Goal: Transaction & Acquisition: Purchase product/service

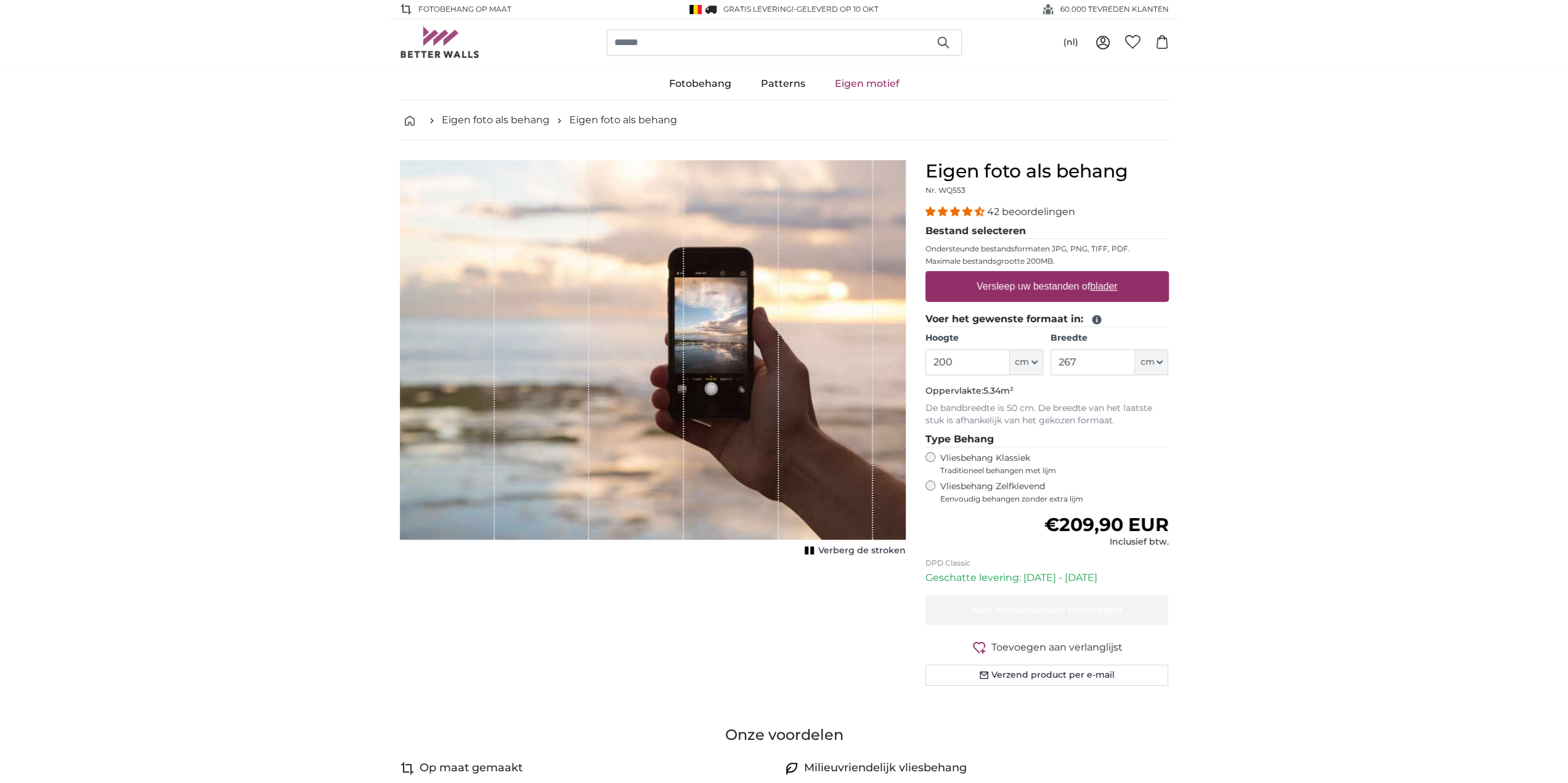
click at [814, 552] on rect "1 of 1" at bounding box center [812, 550] width 4 height 8
click at [816, 552] on div "Toon de stroken" at bounding box center [653, 360] width 506 height 399
click at [828, 550] on rect "1 of 1" at bounding box center [827, 550] width 4 height 8
click at [1098, 284] on u "blader" at bounding box center [1103, 285] width 27 height 10
click at [1098, 275] on input "Versleep uw bestanden of blader" at bounding box center [1047, 273] width 243 height 4
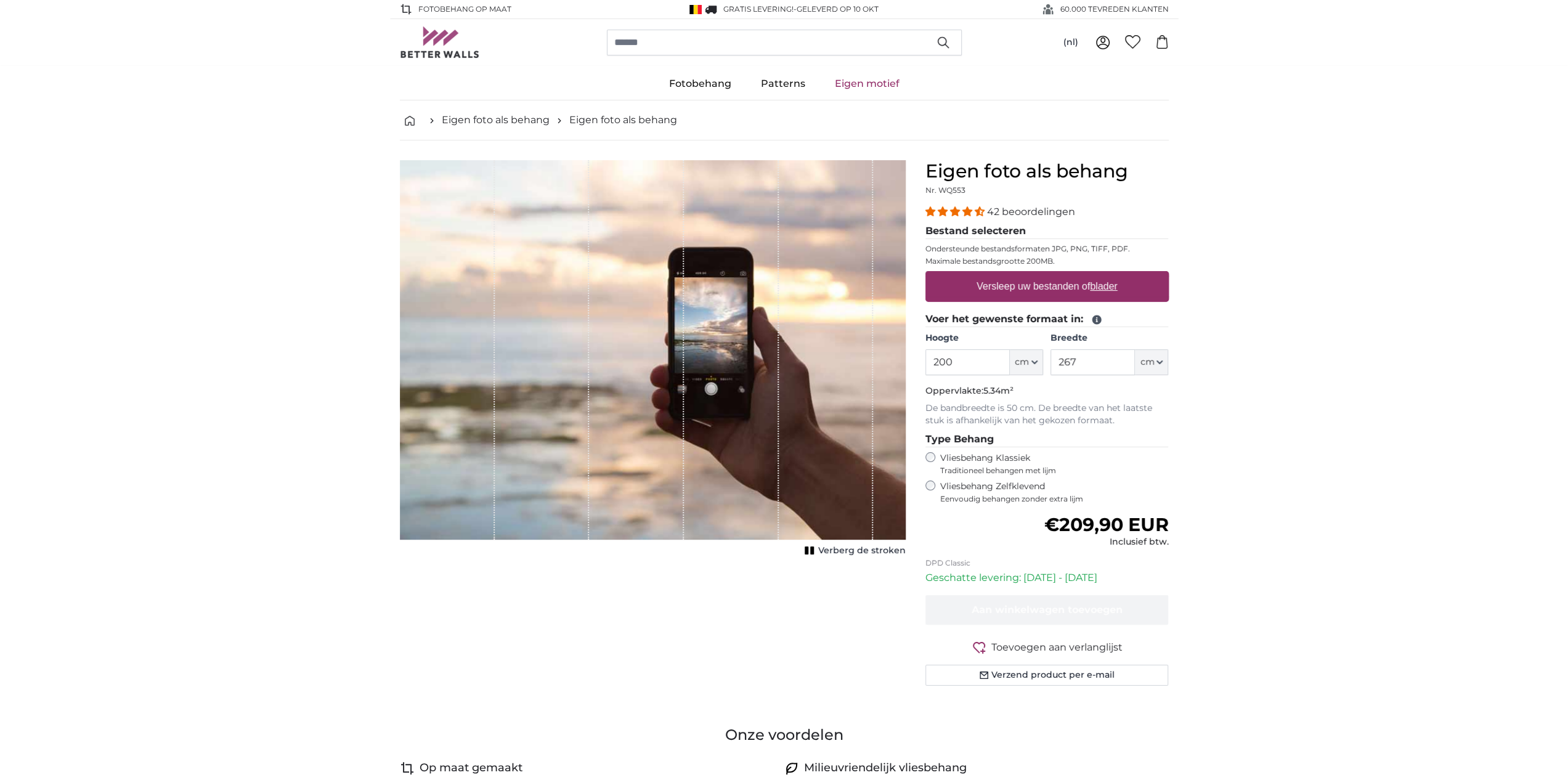
click at [1025, 286] on label "Versleep uw bestanden of blader" at bounding box center [1047, 286] width 151 height 24
click at [1025, 275] on input "Versleep uw bestanden of blader" at bounding box center [1047, 273] width 243 height 4
click at [1094, 286] on u "blader" at bounding box center [1103, 285] width 27 height 10
click at [1094, 275] on input "Versleep uw bestanden of blader" at bounding box center [1047, 273] width 243 height 4
type input "**********"
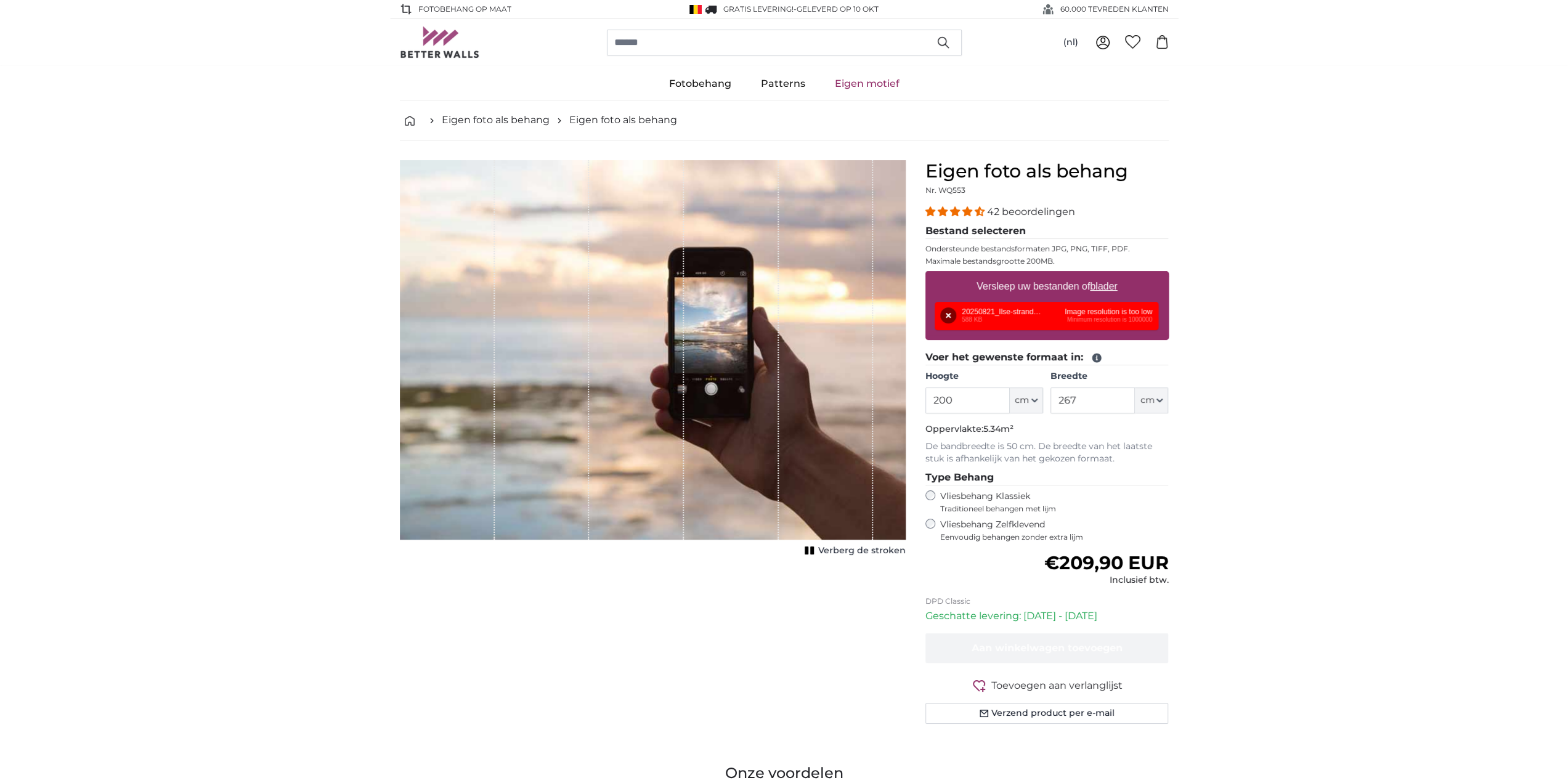
click at [949, 313] on button "Verwijderen" at bounding box center [948, 315] width 16 height 16
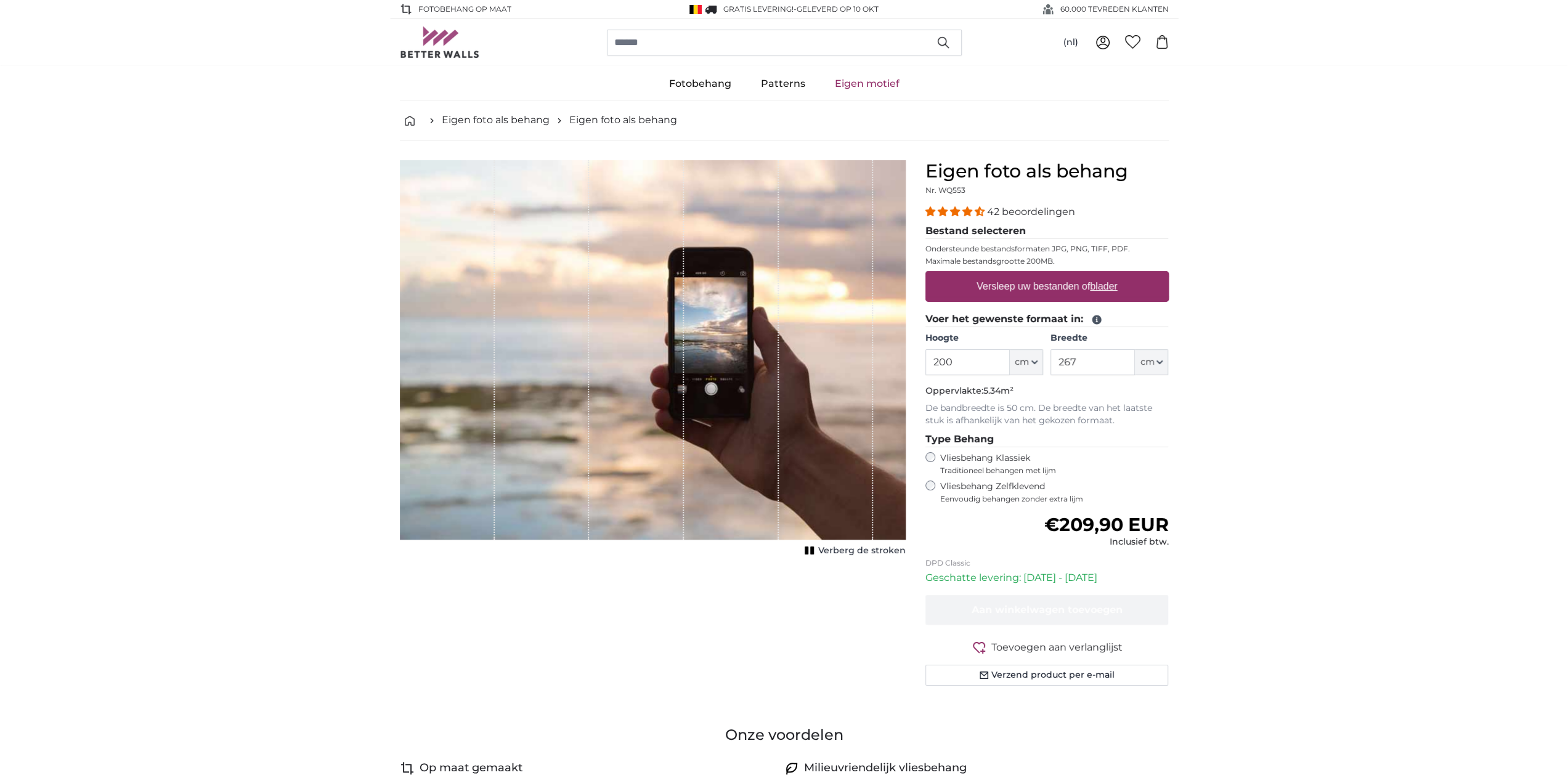
click at [1100, 287] on u "blader" at bounding box center [1103, 285] width 27 height 10
click at [1100, 275] on input "Versleep uw bestanden of blader" at bounding box center [1047, 273] width 243 height 4
type input "**********"
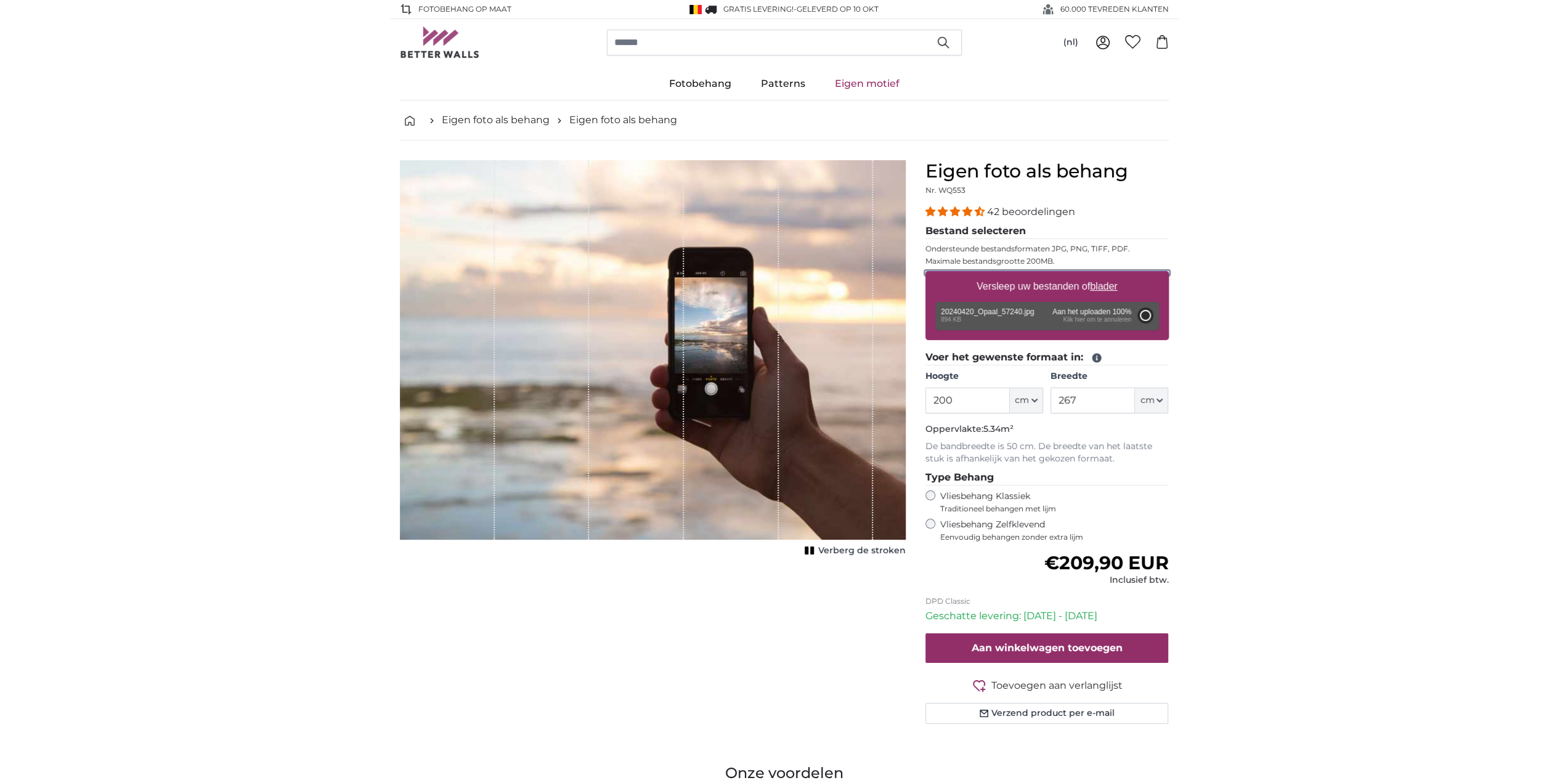
type input "88"
type input "132"
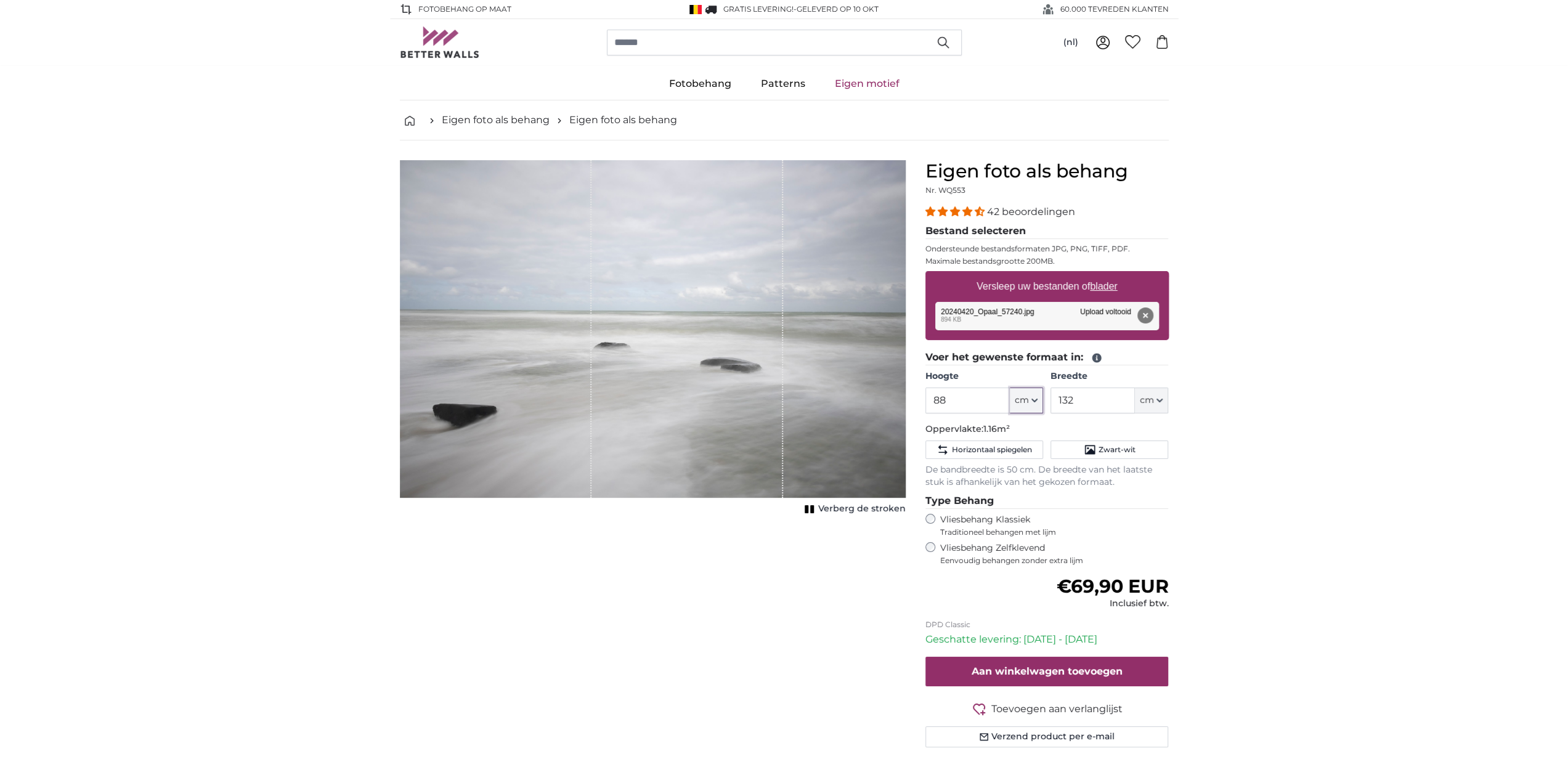
click at [1035, 400] on icon "button" at bounding box center [1034, 400] width 5 height 3
click at [1037, 400] on icon "button" at bounding box center [1034, 400] width 7 height 7
click at [1067, 401] on input "132" at bounding box center [1093, 401] width 85 height 26
click at [1093, 401] on input "132" at bounding box center [1093, 401] width 85 height 26
click at [1094, 358] on icon at bounding box center [1097, 358] width 11 height 11
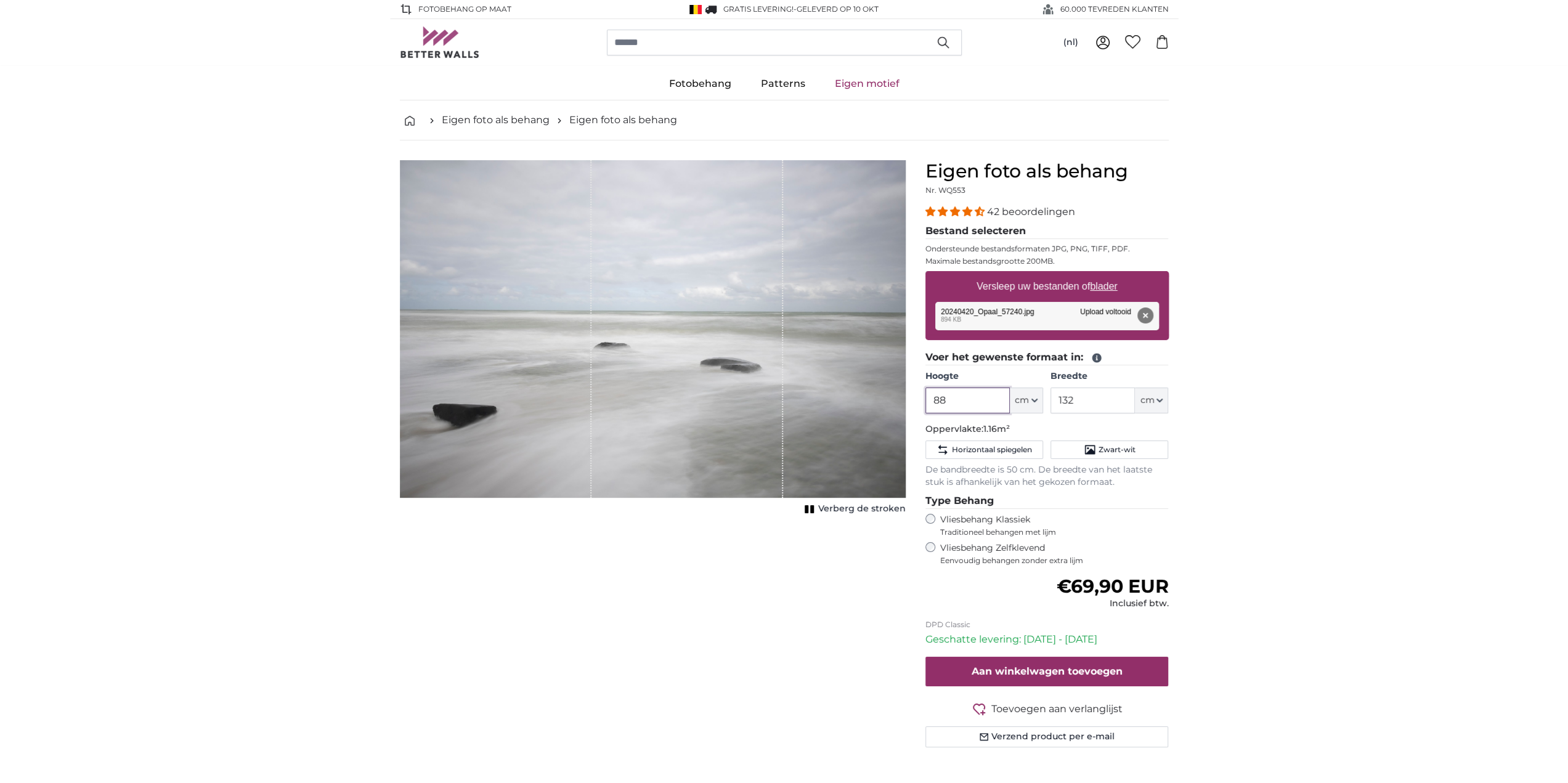
click at [956, 396] on input "88" at bounding box center [968, 401] width 85 height 26
drag, startPoint x: 904, startPoint y: 396, endPoint x: 889, endPoint y: 396, distance: 15.0
click at [889, 396] on product-detail "Annuleren Afbeelding bijsnijden Verberg de stroken Eigen foto als behang Nr. WQ…" at bounding box center [784, 459] width 789 height 637
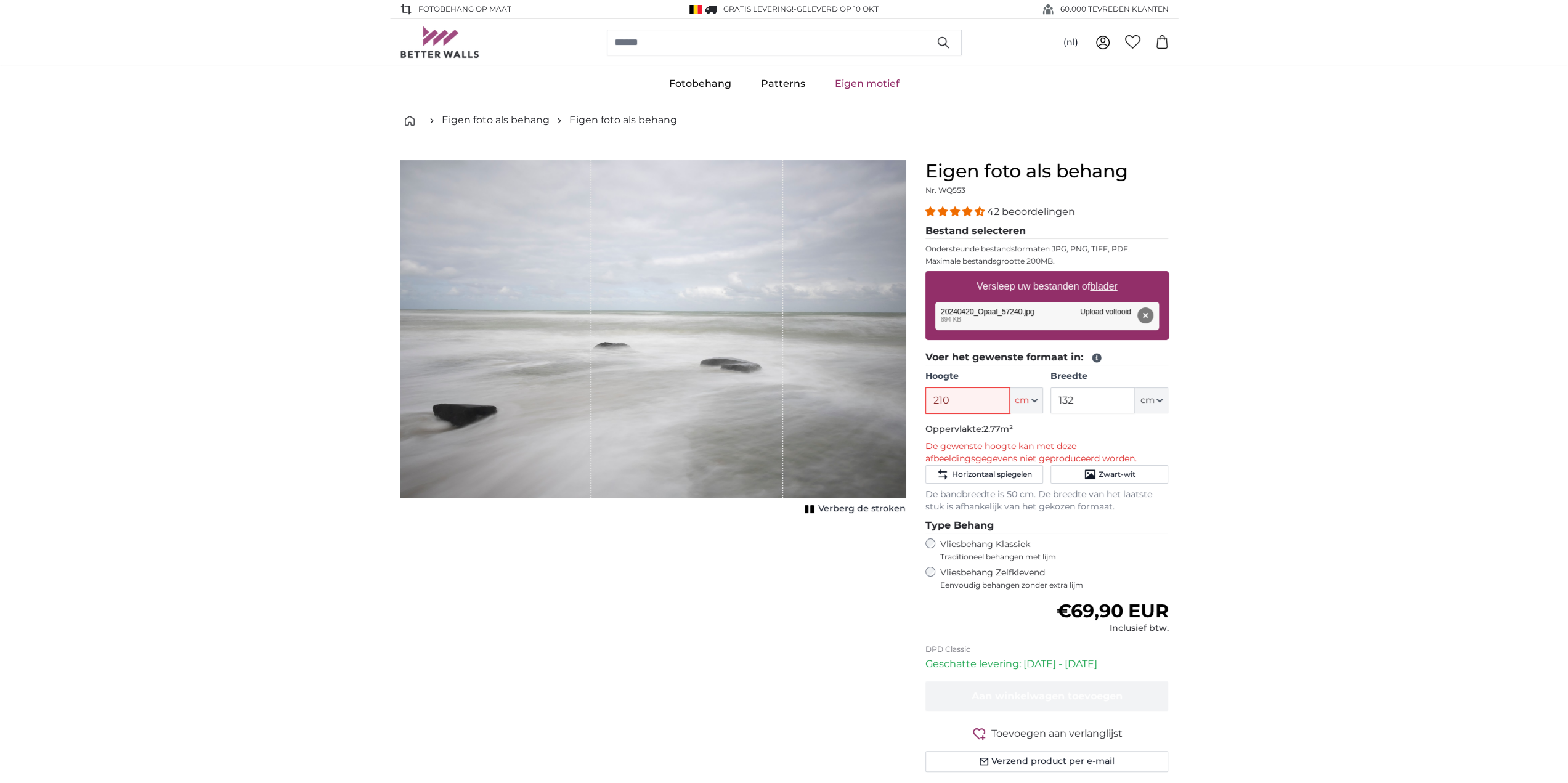
type input "210"
click at [1080, 401] on input "132" at bounding box center [1093, 401] width 85 height 26
drag, startPoint x: 1085, startPoint y: 400, endPoint x: 1050, endPoint y: 401, distance: 35.0
click at [1050, 401] on div "Hoogte 210 ft cm Centimeter (cm) Inches (inch) Feet (ft. in.) Breedte 132 ft cm…" at bounding box center [1047, 392] width 243 height 43
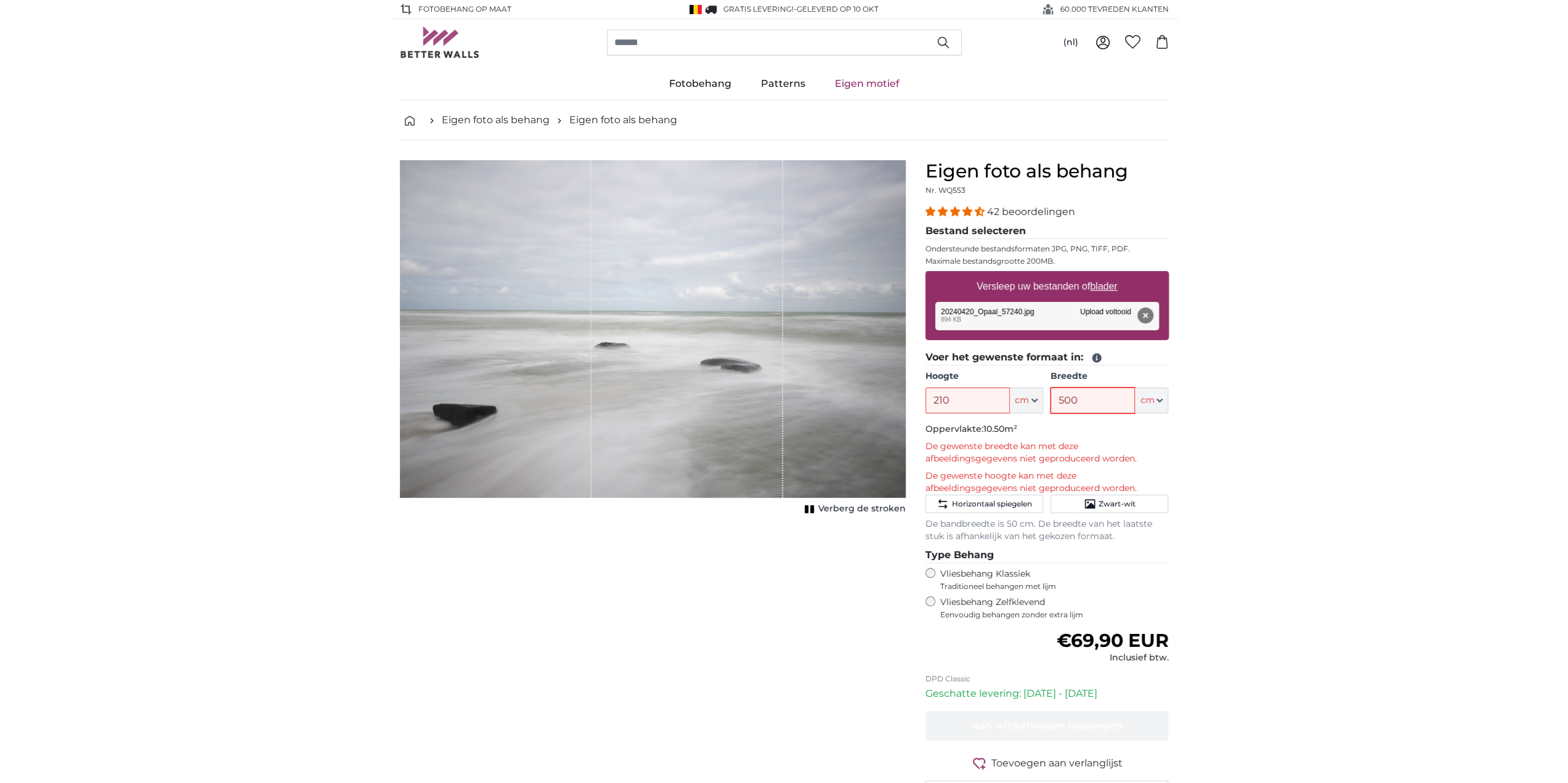
type input "500"
click at [1098, 477] on p "De gewenste hoogte kan met deze afbeeldingsgegevens niet geproduceerd worden." at bounding box center [1047, 482] width 243 height 24
click at [1145, 310] on button "Verwijderen" at bounding box center [1144, 315] width 16 height 16
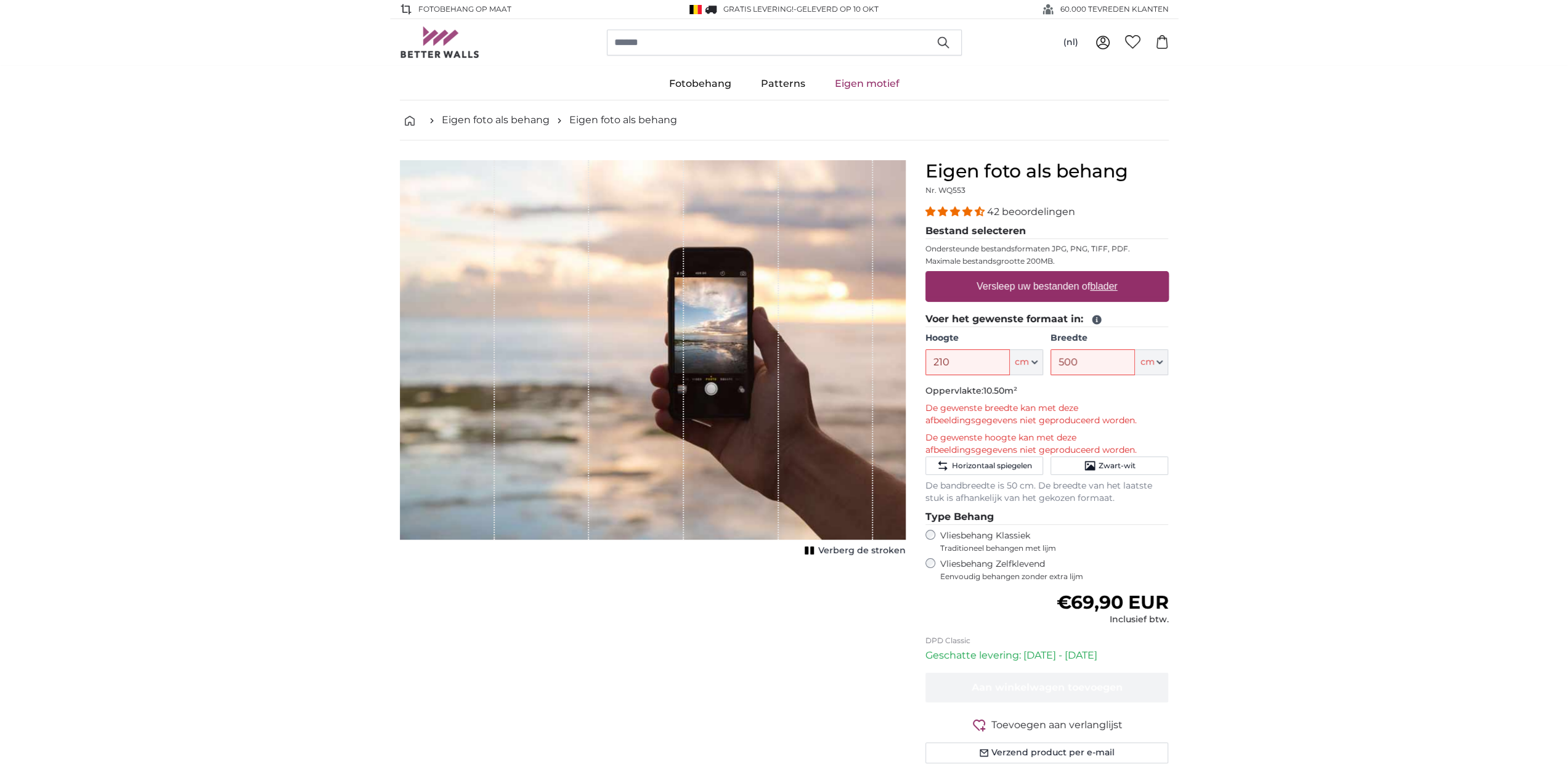
click at [1106, 286] on u "blader" at bounding box center [1103, 285] width 27 height 10
click at [1106, 275] on input "Versleep uw bestanden of blader" at bounding box center [1047, 273] width 243 height 4
click at [1102, 284] on u "blader" at bounding box center [1103, 285] width 27 height 10
click at [1102, 275] on input "Versleep uw bestanden of blader" at bounding box center [1047, 273] width 243 height 4
type input "**********"
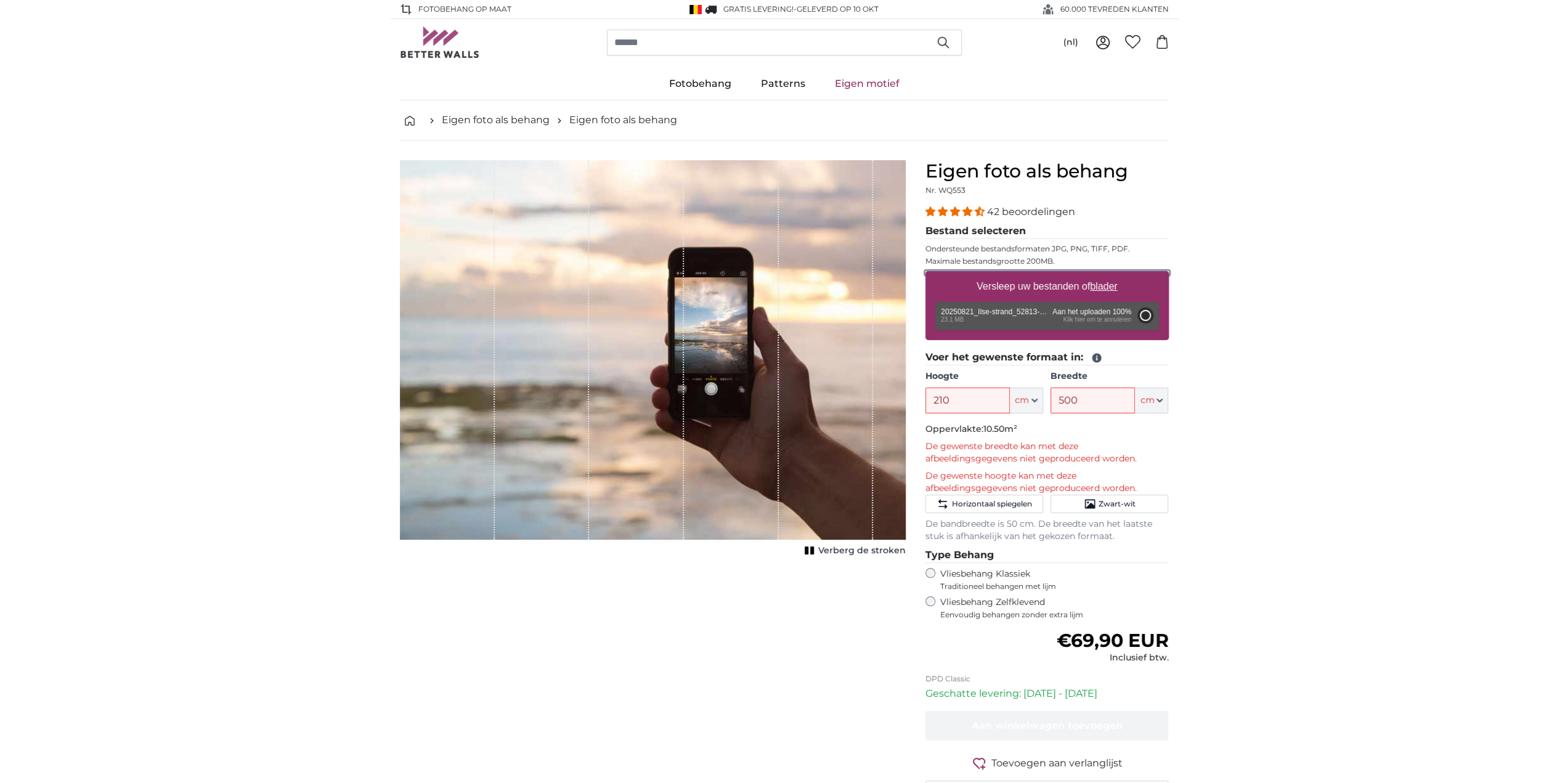
type input "200"
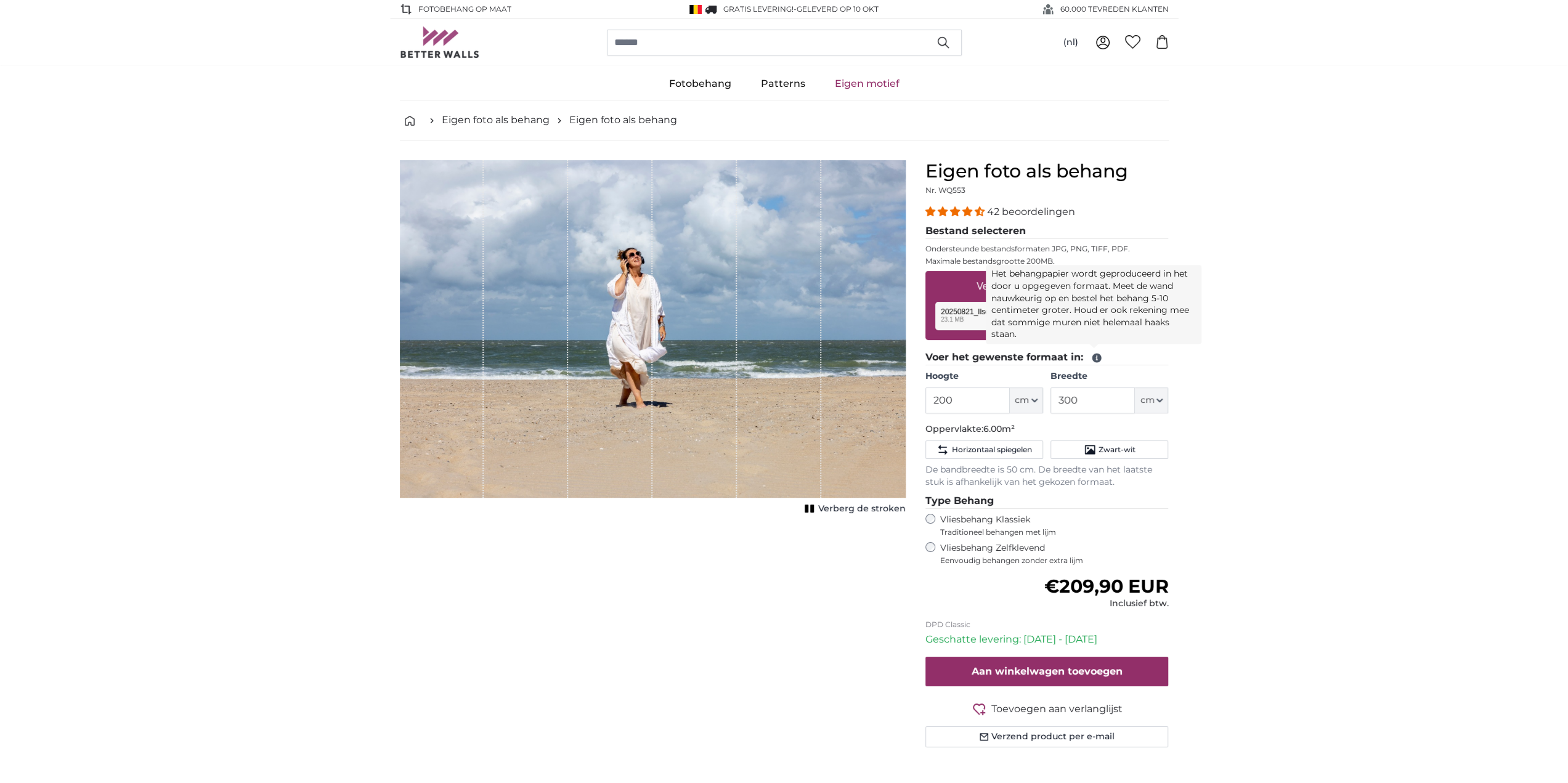
click at [1092, 355] on icon at bounding box center [1096, 358] width 9 height 9
click at [1093, 356] on icon at bounding box center [1096, 358] width 9 height 9
click at [1089, 403] on input "300" at bounding box center [1093, 401] width 85 height 26
drag, startPoint x: 1088, startPoint y: 399, endPoint x: 1021, endPoint y: 393, distance: 67.3
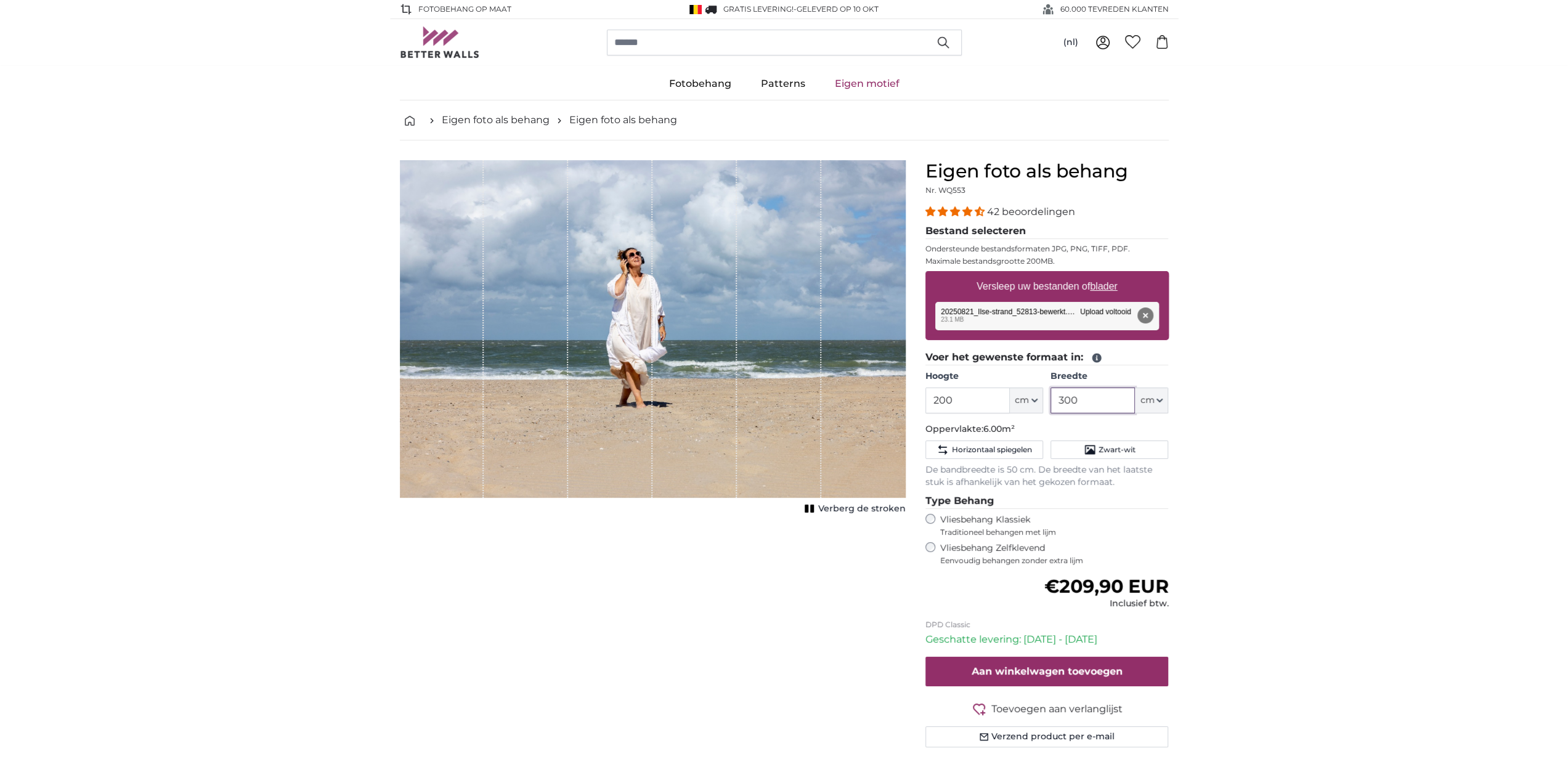
click at [1021, 393] on div "Hoogte 200 ft cm Centimeter (cm) Inches (inch) Feet (ft. in.) Breedte 300 ft cm…" at bounding box center [1047, 392] width 243 height 43
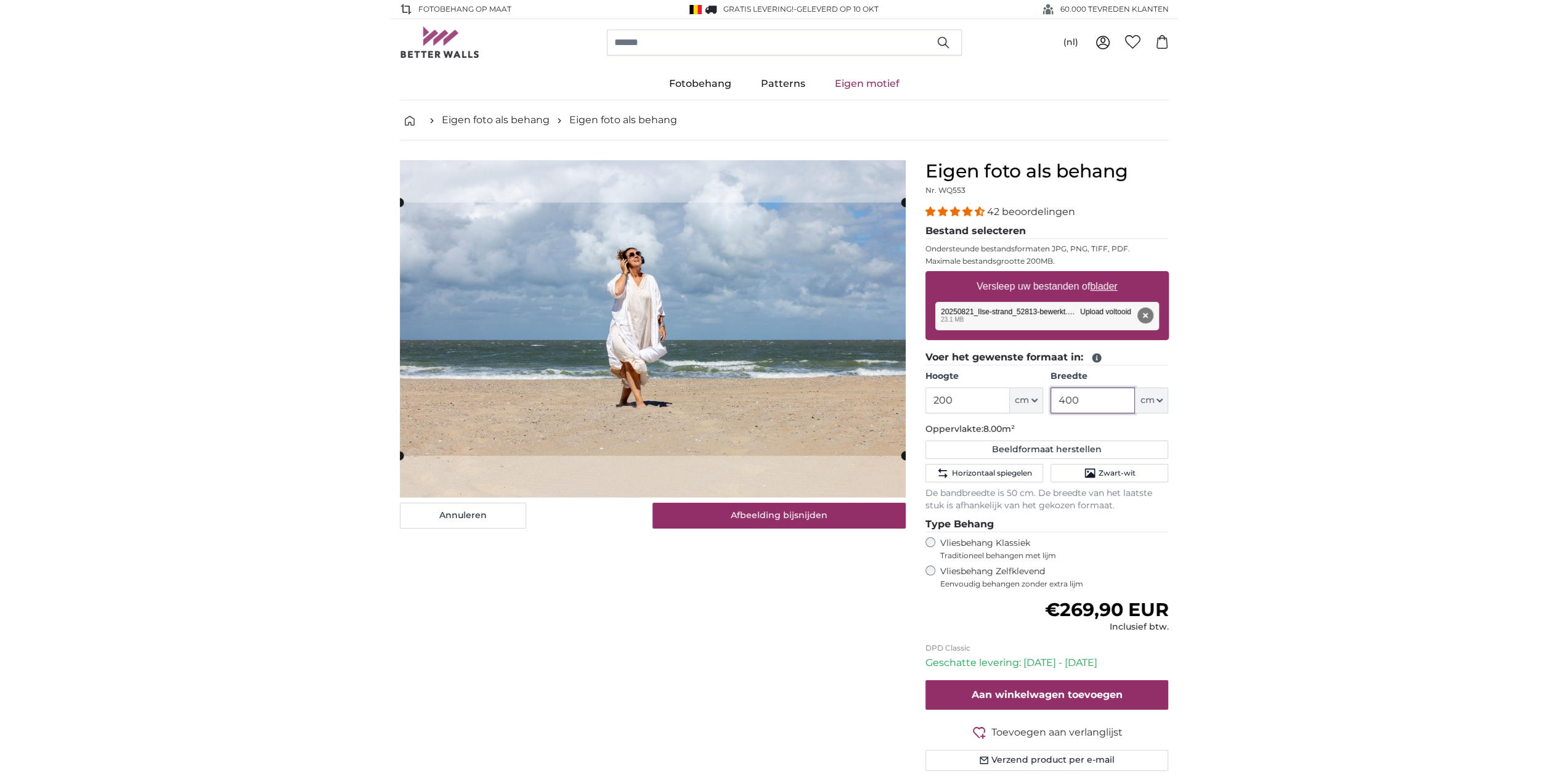
type input "400"
drag, startPoint x: 964, startPoint y: 397, endPoint x: 891, endPoint y: 395, distance: 73.0
click at [891, 395] on product-detail "Annuleren Afbeelding bijsnijden Verberg de stroken Eigen foto als behang Nr. WQ…" at bounding box center [784, 471] width 789 height 660
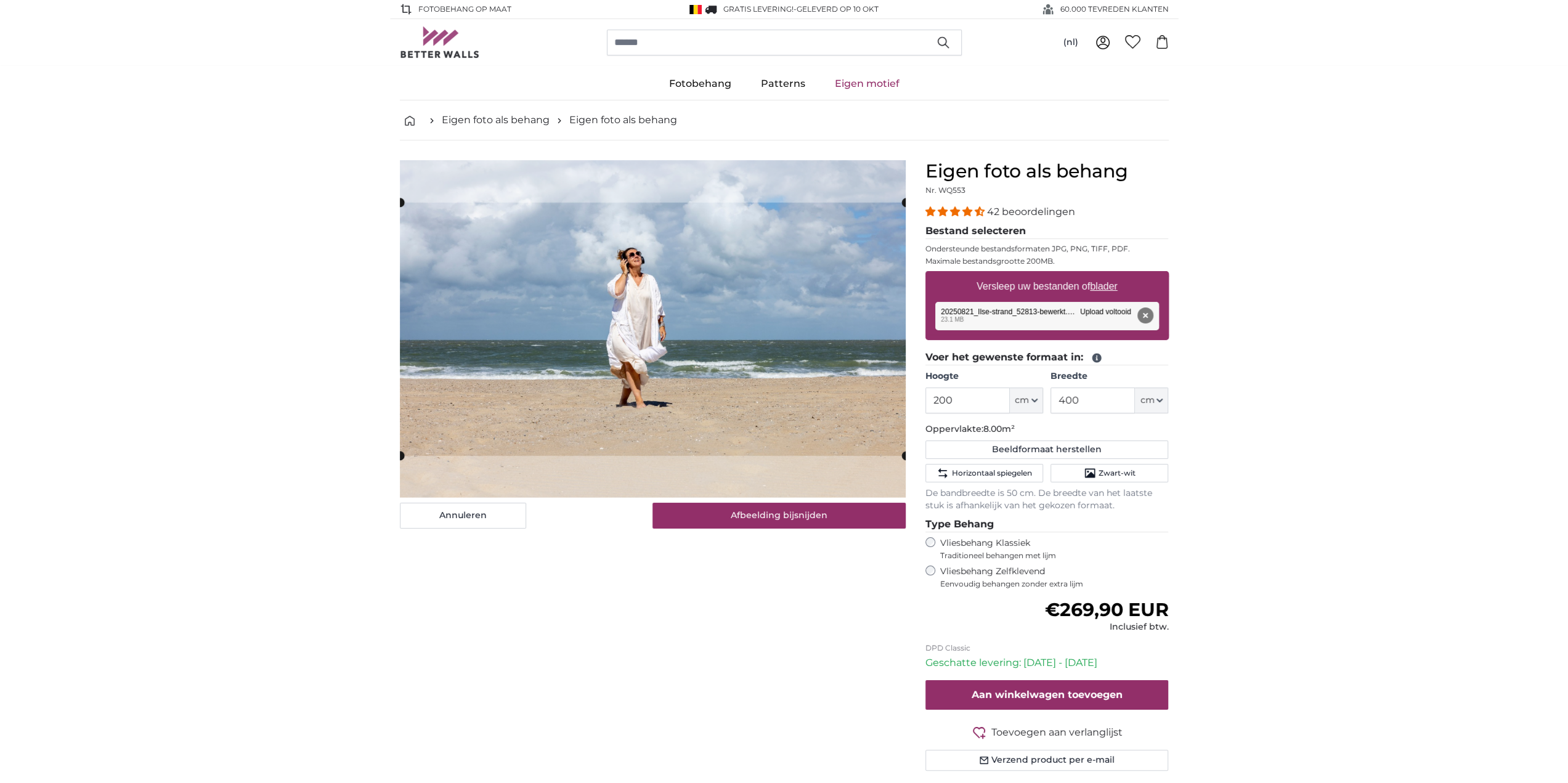
click at [0, 0] on slot at bounding box center [0, 0] width 0 height 0
click at [958, 196] on product-detail "Annuleren Afbeelding bijsnijden Verberg de stroken Eigen foto als behang Nr. WQ…" at bounding box center [784, 471] width 789 height 660
click at [1090, 402] on input "400" at bounding box center [1093, 401] width 85 height 26
drag, startPoint x: 1091, startPoint y: 398, endPoint x: 1000, endPoint y: 395, distance: 91.0
click at [1000, 395] on div "Hoogte 200 ft cm Centimeter (cm) Inches (inch) Feet (ft. in.) Breedte 400 ft cm…" at bounding box center [1047, 392] width 243 height 43
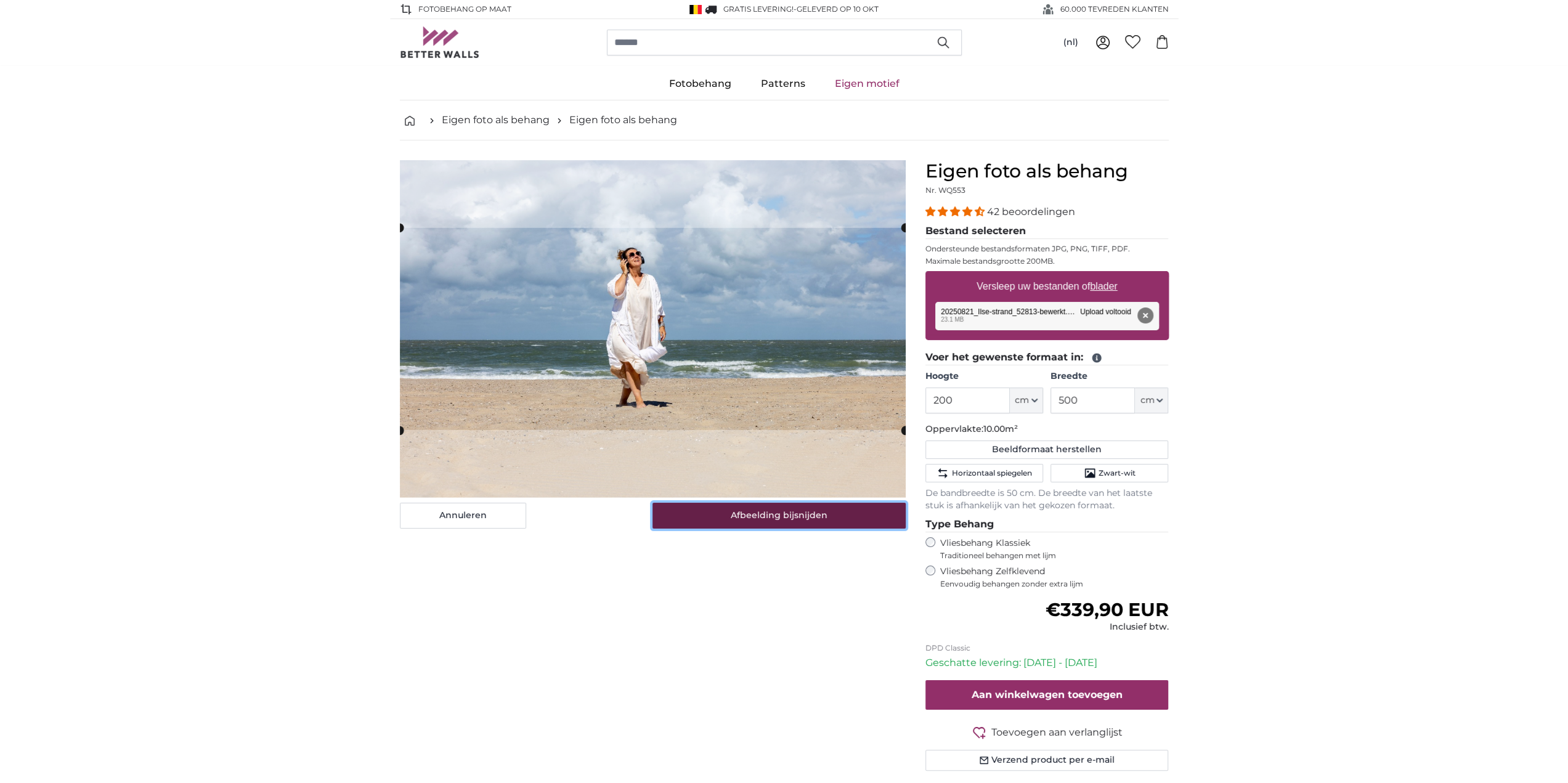
click at [743, 520] on button "Afbeelding bijsnijden" at bounding box center [779, 515] width 254 height 26
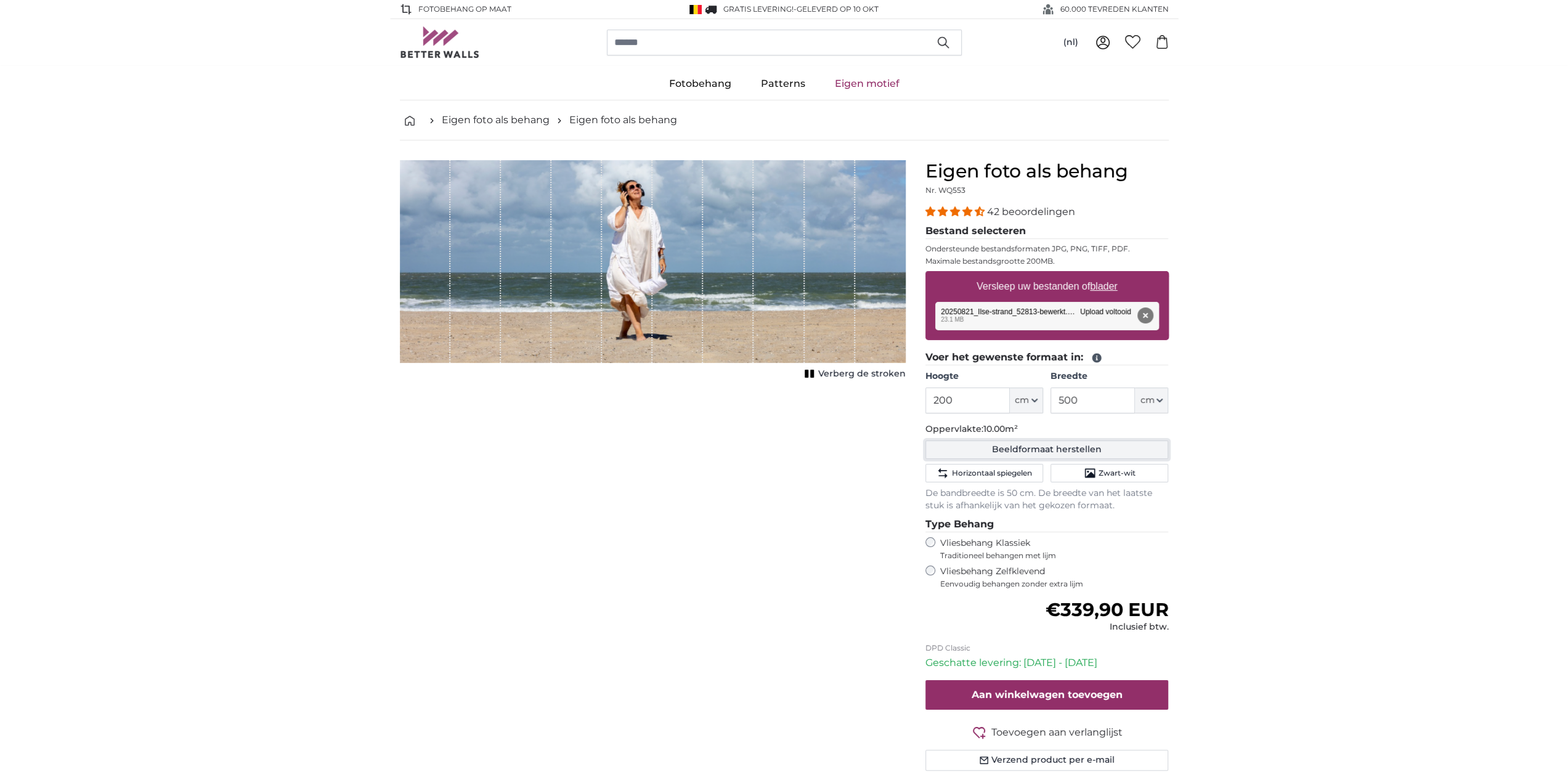
click at [1018, 446] on button "Beeldformaat herstellen" at bounding box center [1047, 450] width 243 height 19
type input "300"
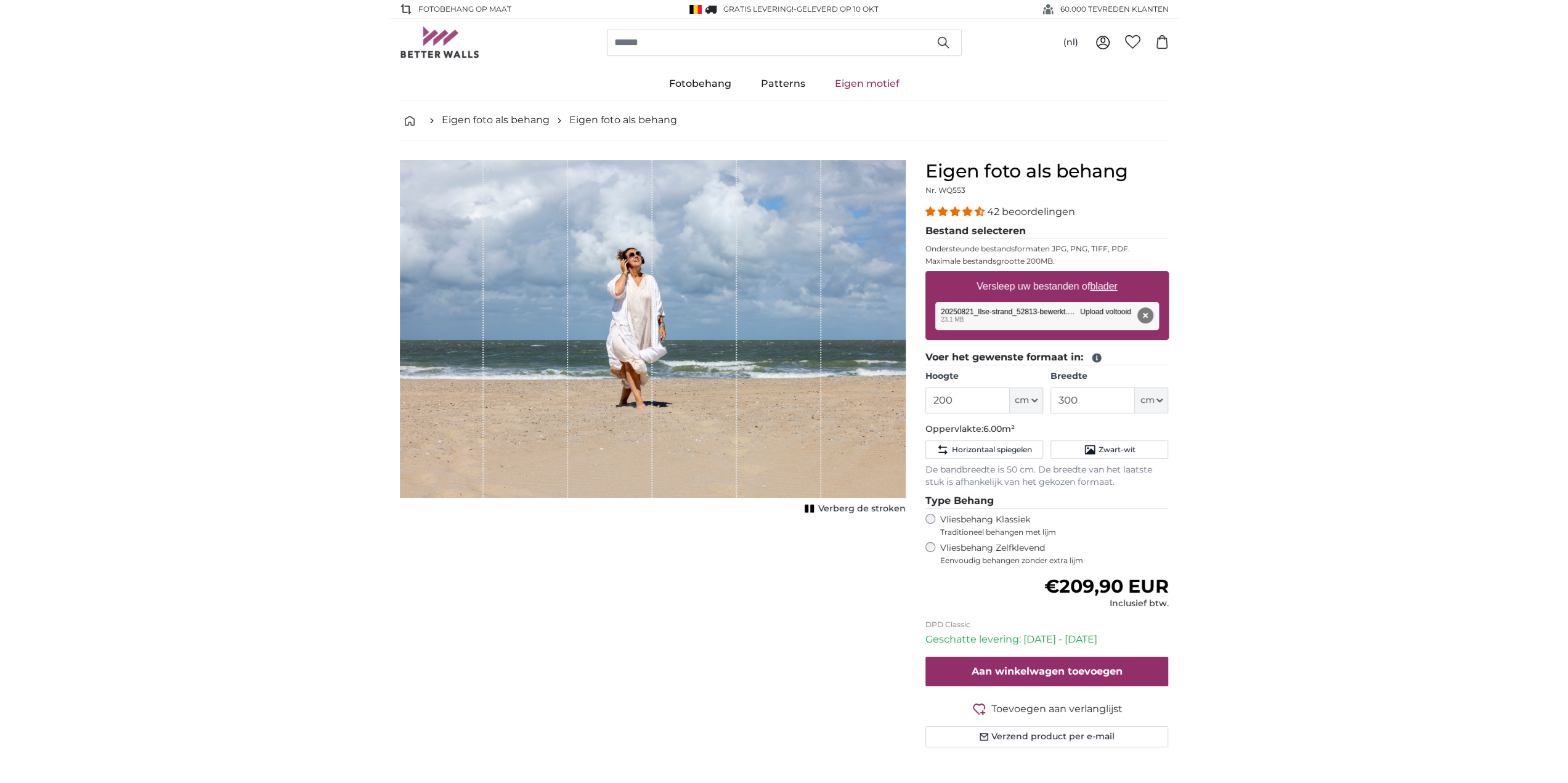
click at [924, 517] on div "Eigen foto als behang Nr. WQ553 42 beoordelingen Bestand selecteren Ondersteund…" at bounding box center [1047, 469] width 263 height 617
